Goal: Use online tool/utility

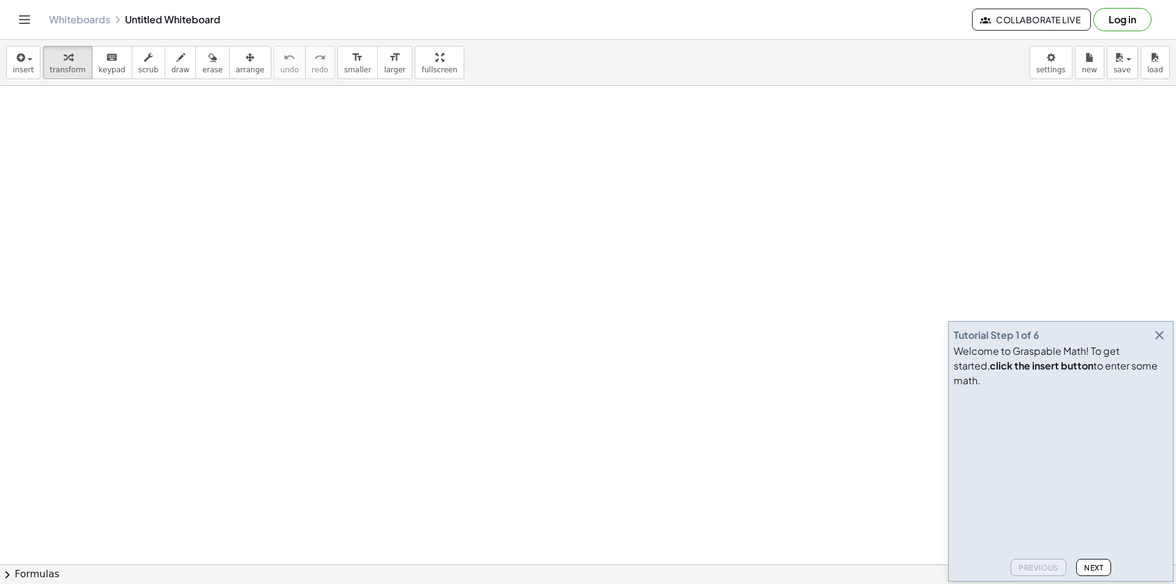
click at [1094, 568] on span "Next" at bounding box center [1093, 567] width 19 height 9
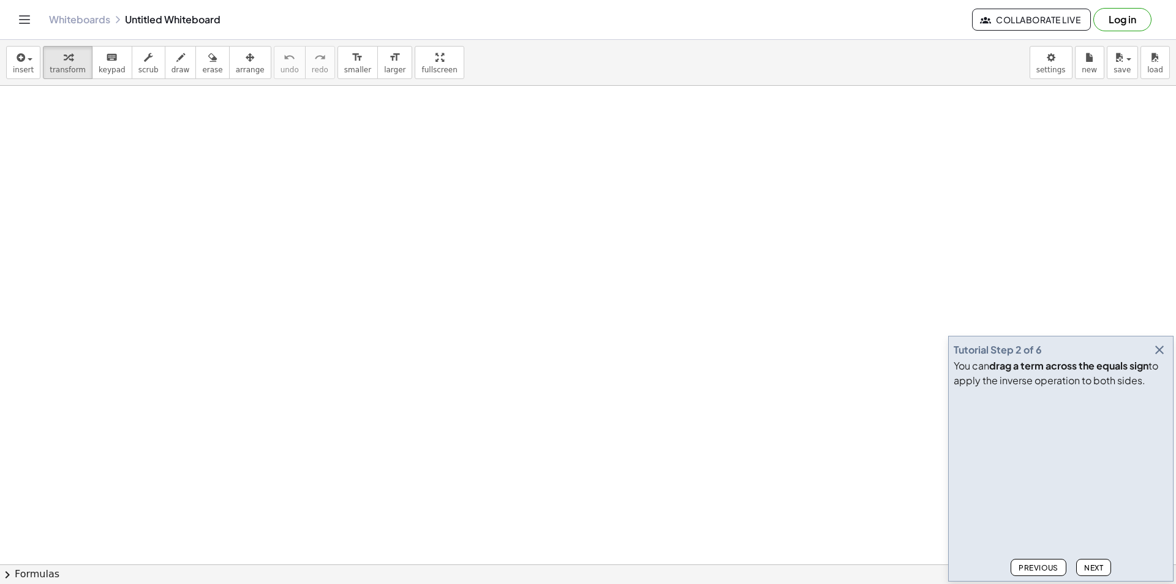
click at [1161, 348] on icon "button" at bounding box center [1159, 349] width 15 height 15
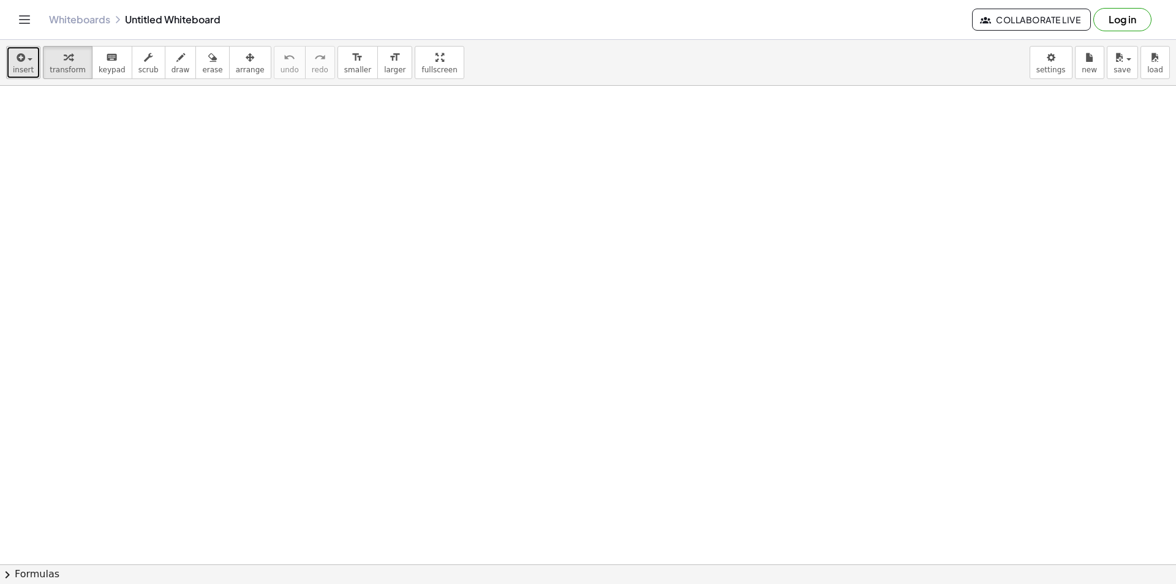
click at [25, 74] on span "insert" at bounding box center [23, 70] width 21 height 9
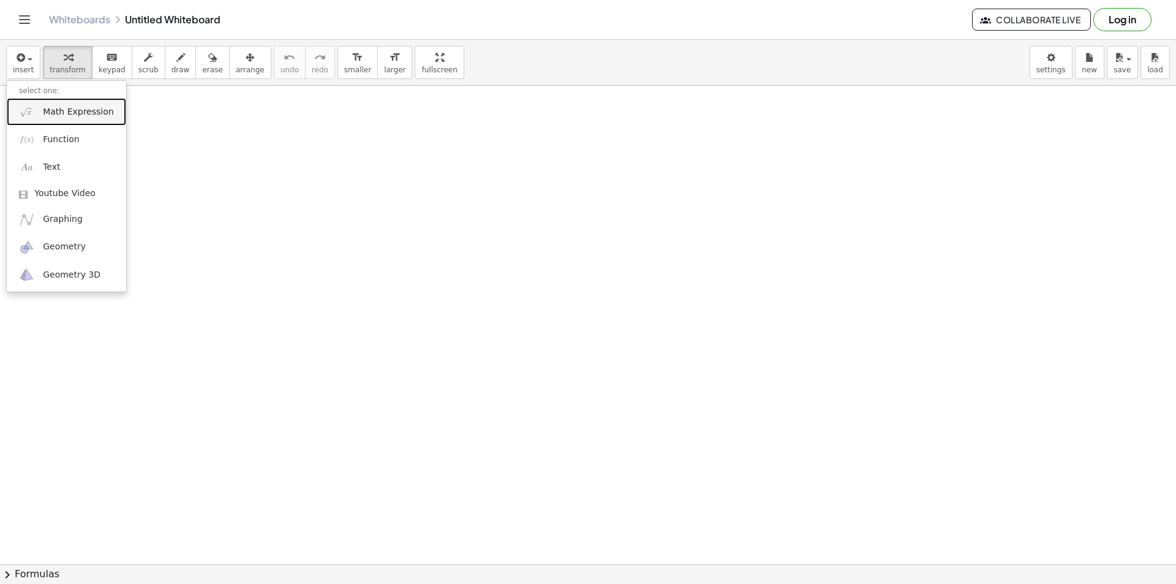
click at [55, 116] on span "Math Expression" at bounding box center [78, 112] width 70 height 12
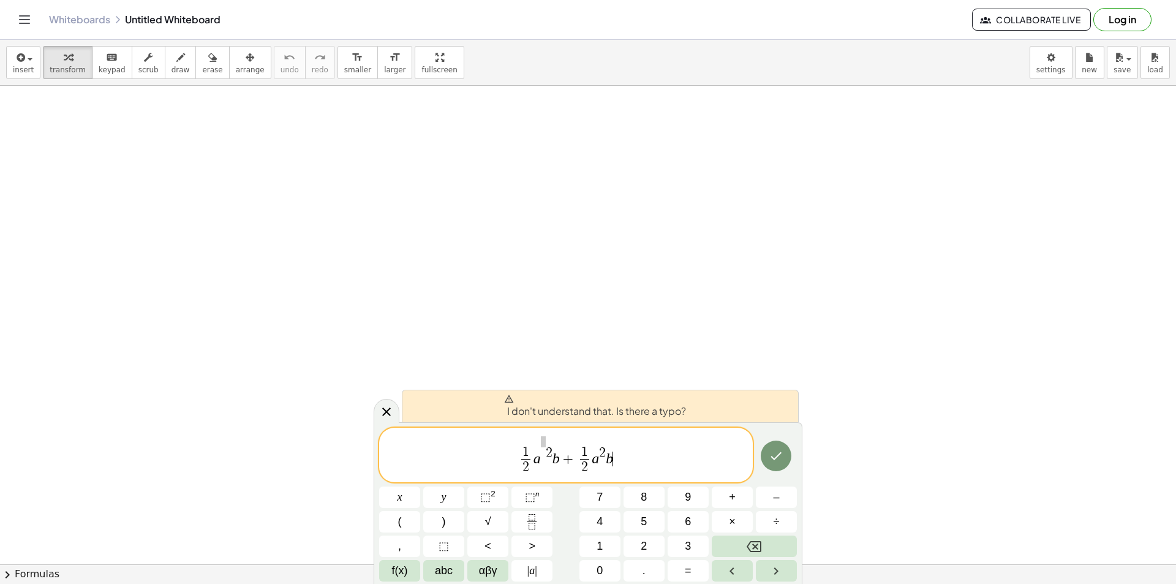
click at [547, 443] on span "2" at bounding box center [547, 447] width 12 height 23
click at [545, 440] on span "​" at bounding box center [543, 442] width 5 height 11
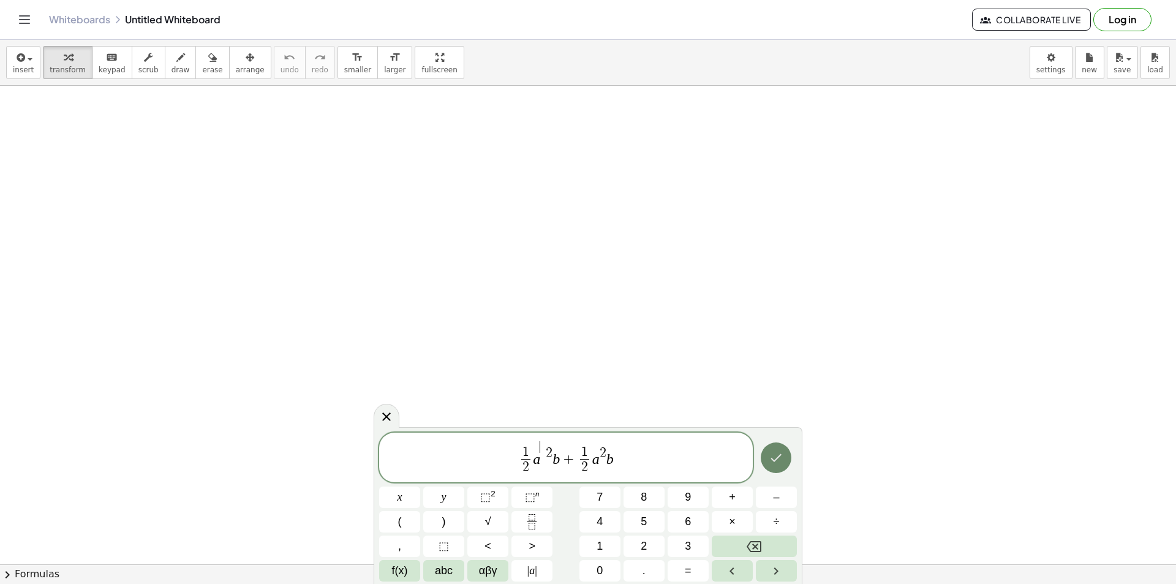
click at [780, 459] on icon "Done" at bounding box center [776, 457] width 15 height 15
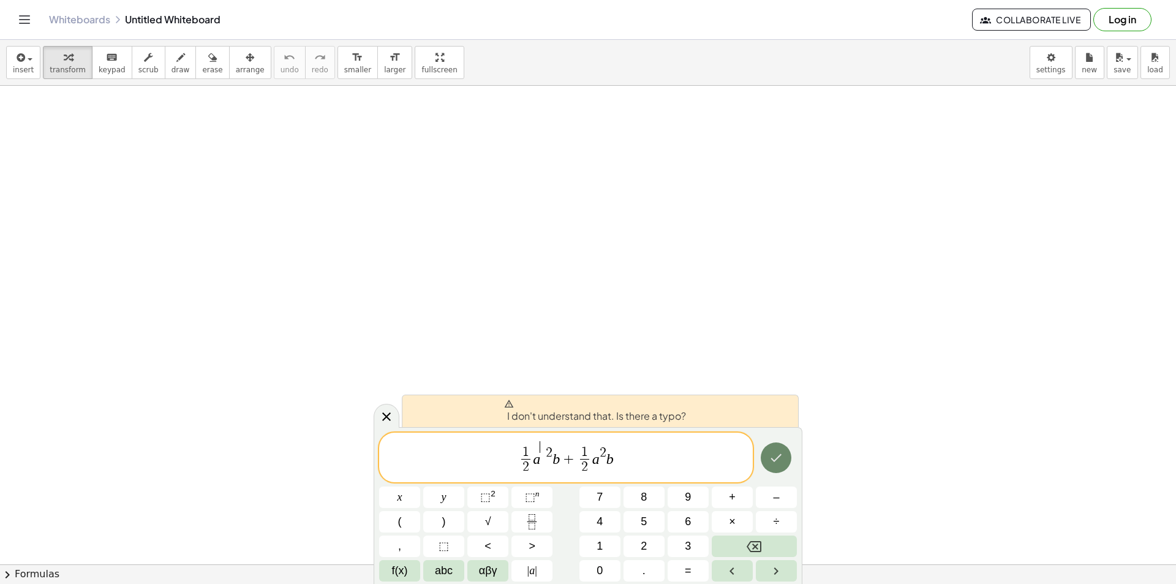
click at [780, 459] on icon "Done" at bounding box center [776, 457] width 15 height 15
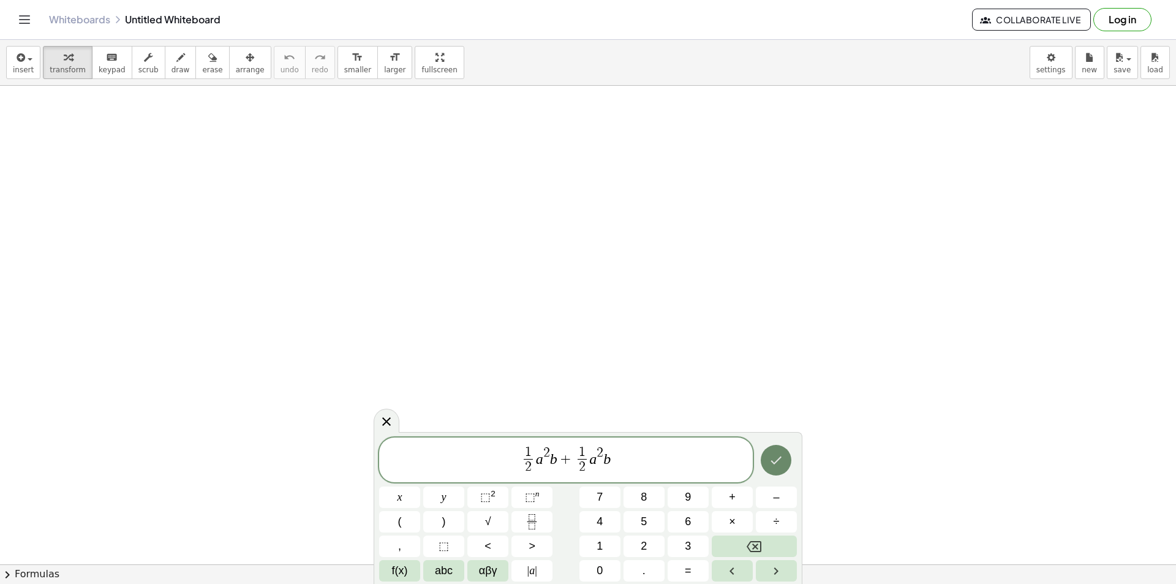
click at [786, 462] on button "Done" at bounding box center [776, 460] width 31 height 31
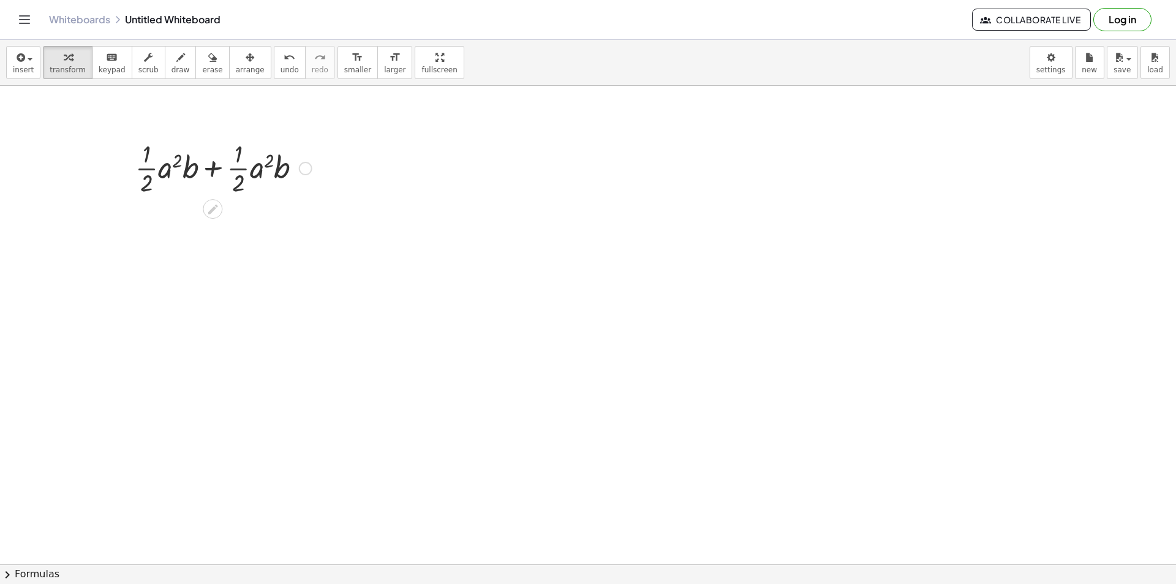
click at [307, 168] on div at bounding box center [305, 168] width 13 height 13
click at [375, 205] on span "Expand new lines: On" at bounding box center [372, 205] width 83 height 10
click at [214, 212] on icon at bounding box center [212, 209] width 13 height 13
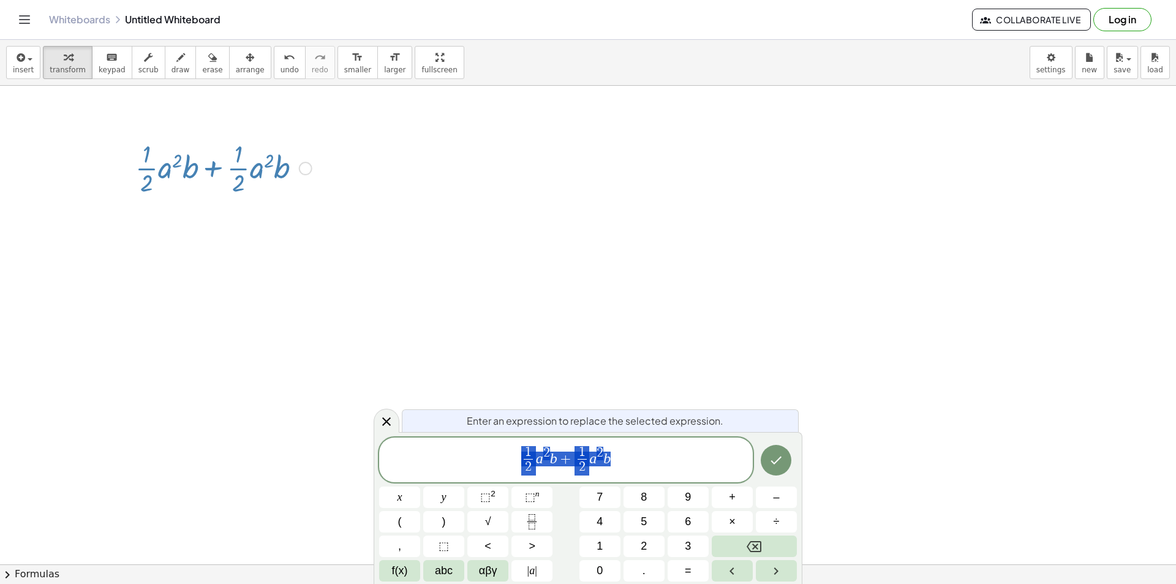
click at [311, 165] on div "Fix a mistake Transform line Copy line as LaTeX Copy derivation as LaTeX Expand…" at bounding box center [305, 168] width 13 height 13
click at [304, 167] on div "Fix a mistake Transform line Copy line as LaTeX Copy derivation as LaTeX Expand…" at bounding box center [305, 168] width 13 height 13
drag, startPoint x: 185, startPoint y: 161, endPoint x: 129, endPoint y: 157, distance: 56.5
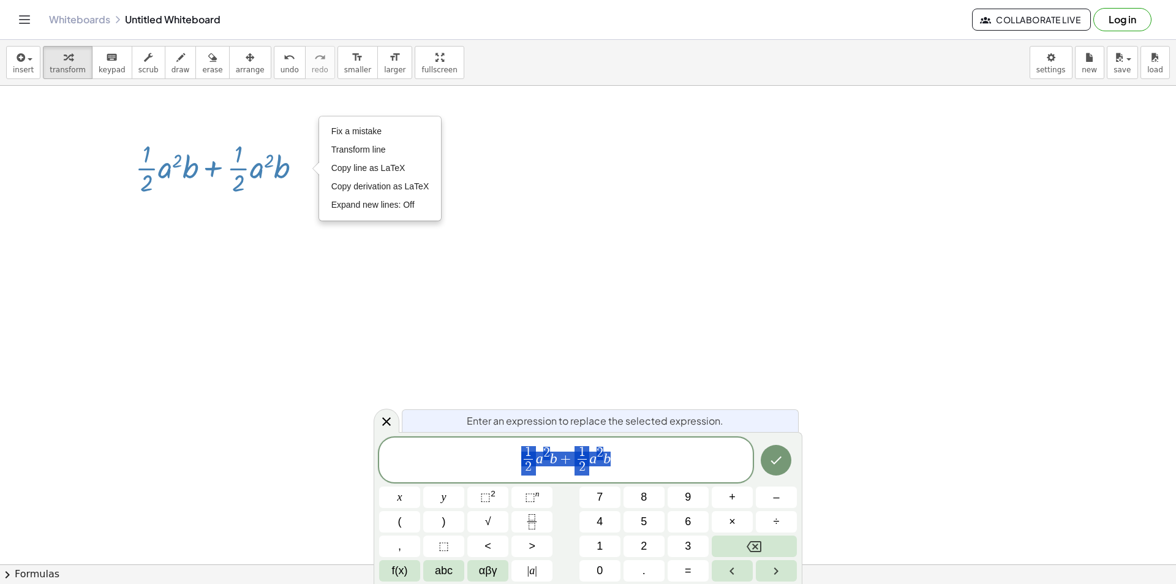
click at [129, 158] on div "+ · · 1 · 2 · a 2 · b + · · 1 · 2 · a 2 · b Fix a mistake Transform line Copy l…" at bounding box center [219, 167] width 204 height 67
click at [301, 168] on div "Fix a mistake Transform line Copy line as LaTeX Copy derivation as LaTeX Expand…" at bounding box center [305, 168] width 13 height 13
click at [301, 167] on div "Fix a mistake Transform line Copy line as LaTeX Copy derivation as LaTeX Expand…" at bounding box center [305, 168] width 13 height 13
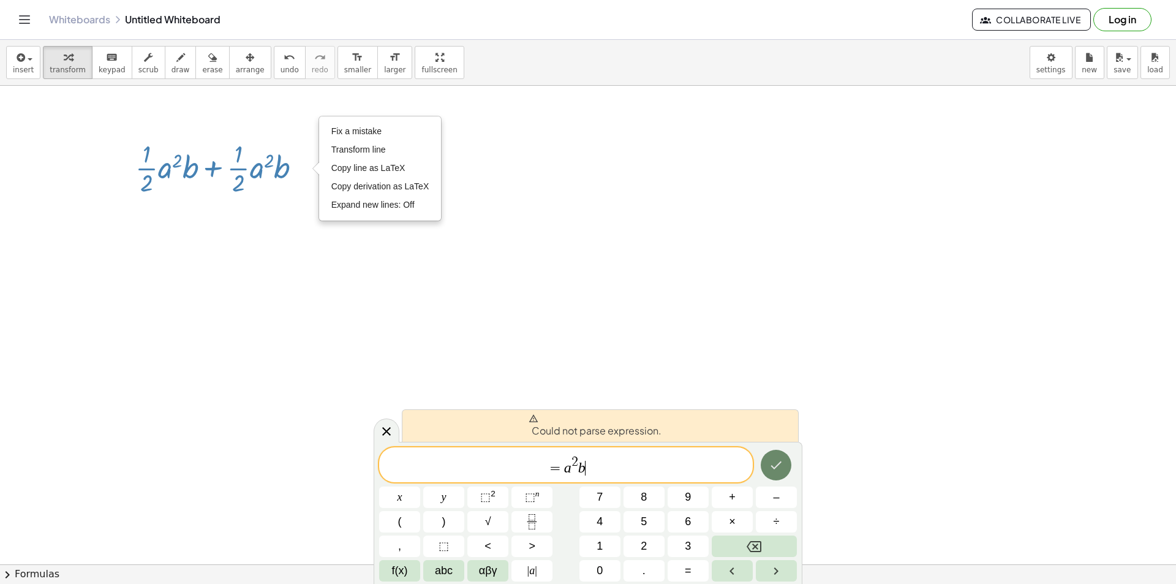
click at [772, 463] on icon "Done" at bounding box center [776, 465] width 15 height 15
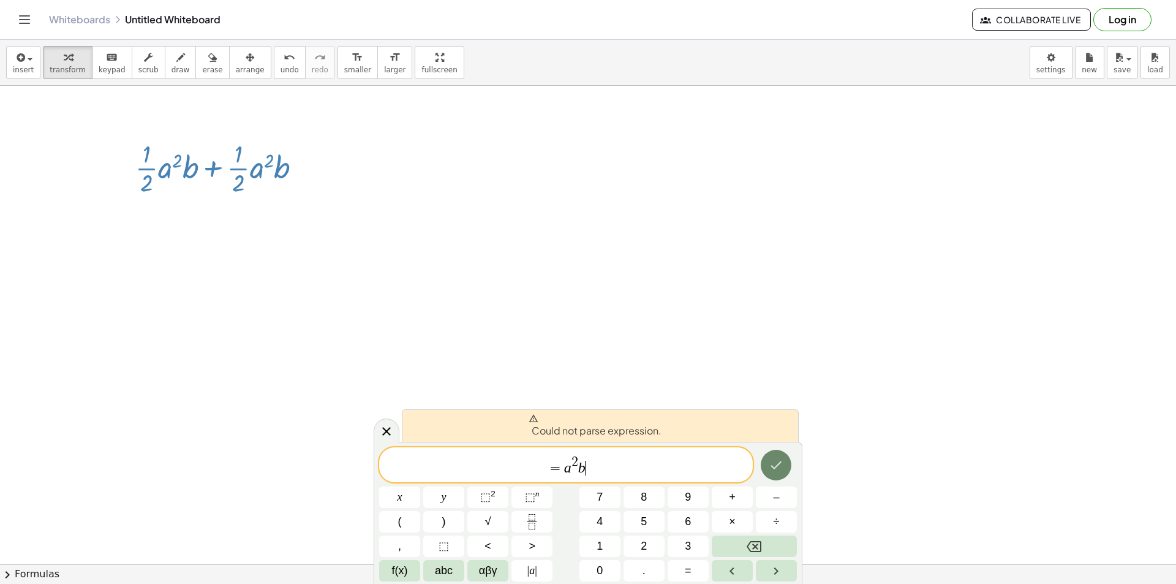
click at [772, 463] on icon "Done" at bounding box center [776, 465] width 15 height 15
click at [703, 569] on button "=" at bounding box center [688, 570] width 41 height 21
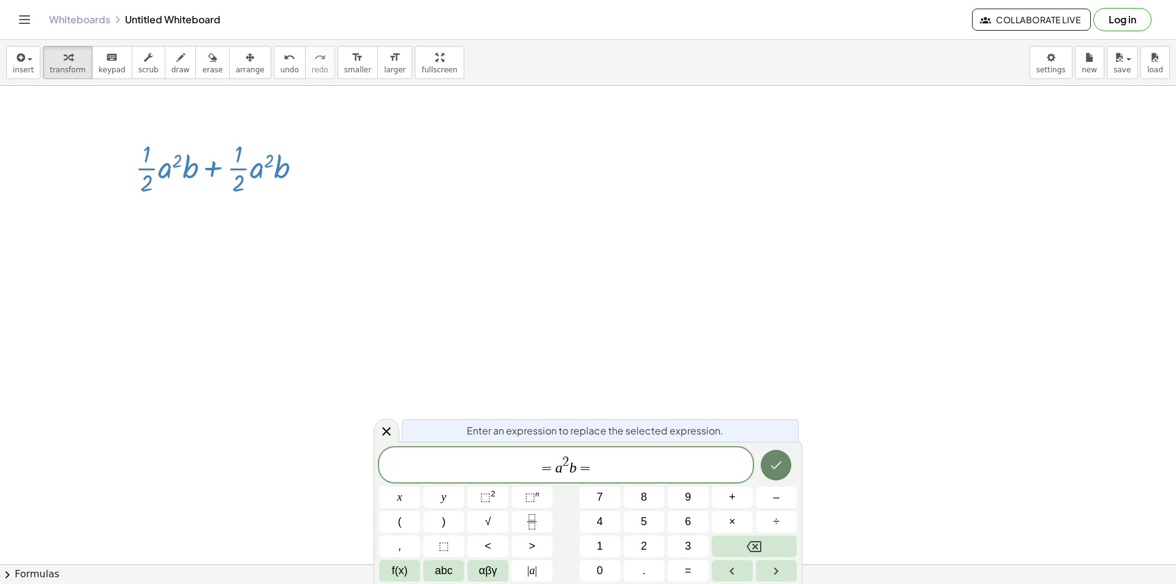
click at [772, 464] on icon "Done" at bounding box center [776, 465] width 15 height 15
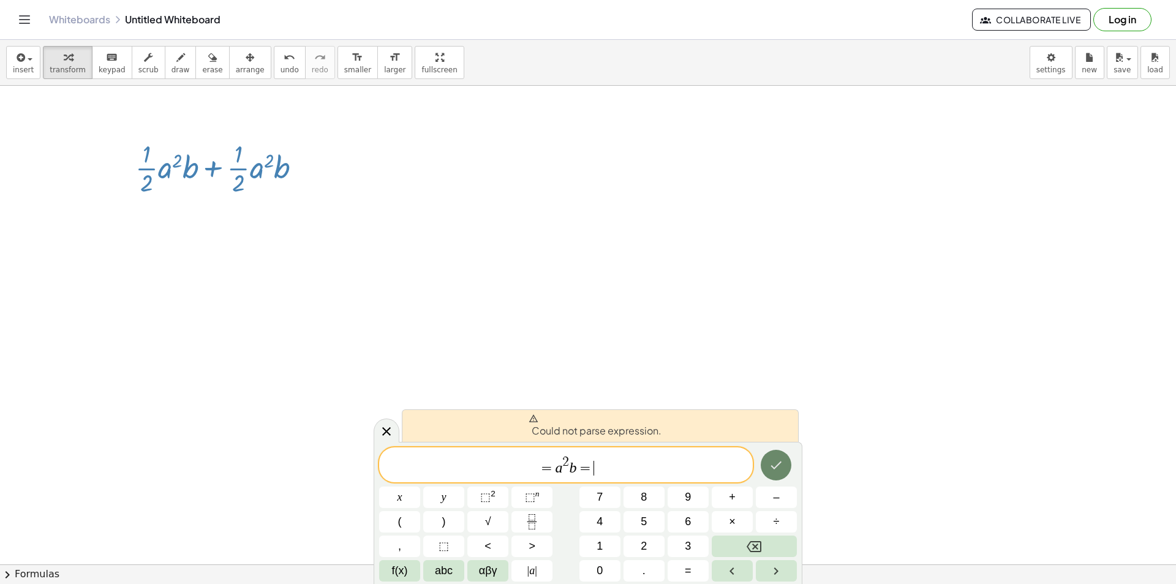
click at [770, 470] on icon "Done" at bounding box center [776, 465] width 15 height 15
click at [304, 168] on div "Fix a mistake Transform line Copy line as LaTeX Copy derivation as LaTeX Expand…" at bounding box center [305, 168] width 13 height 13
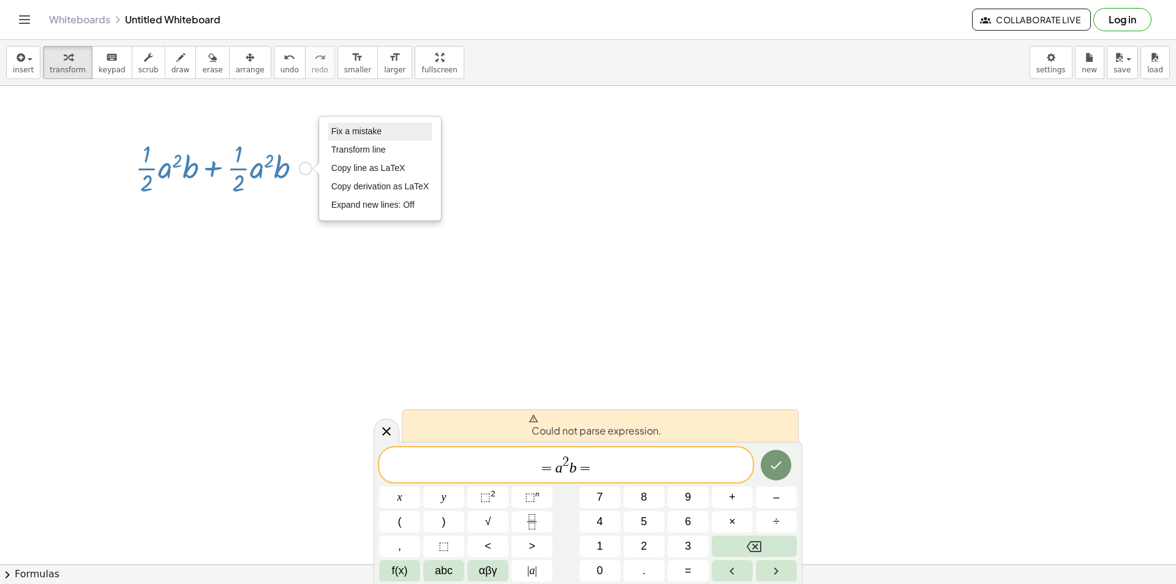
click at [366, 130] on span "Fix a mistake" at bounding box center [356, 131] width 50 height 10
